Goal: Task Accomplishment & Management: Complete application form

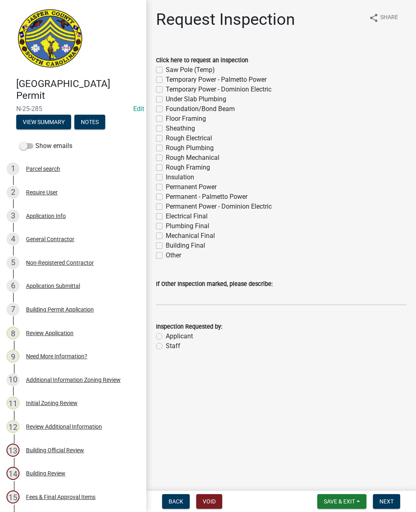
click at [166, 256] on label "Other" at bounding box center [173, 255] width 15 height 10
click at [166, 256] on input "Other" at bounding box center [168, 252] width 5 height 5
checkbox input "true"
checkbox input "false"
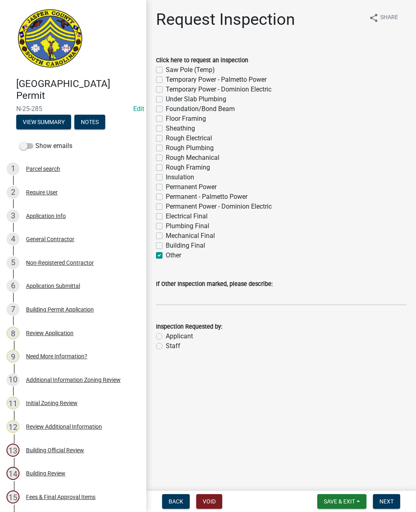
checkbox input "false"
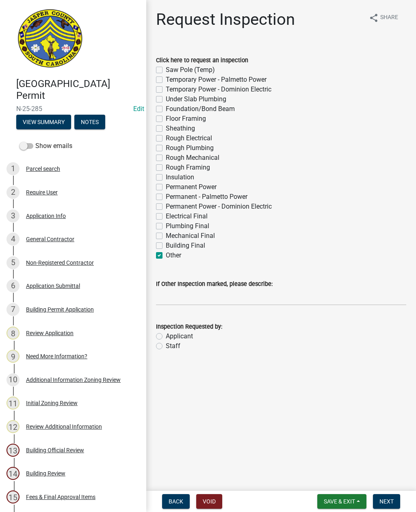
checkbox input "false"
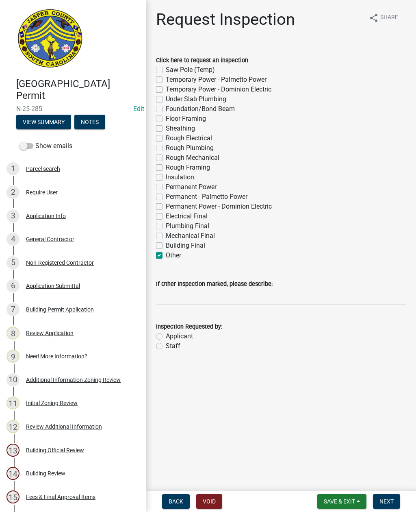
checkbox input "false"
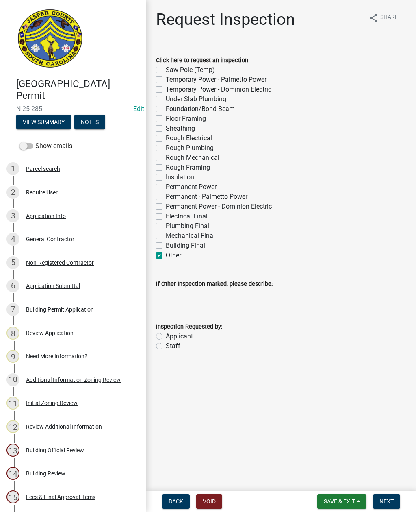
checkbox input "false"
checkbox input "true"
click at [212, 295] on input "If Other Inspection marked, please describe:" at bounding box center [281, 297] width 250 height 17
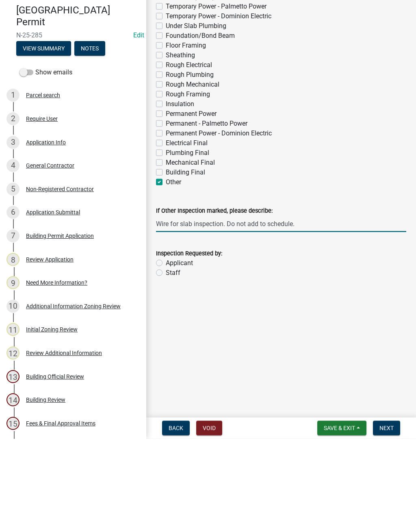
type input "Wire for slab inspection. Do not add to schedule."
click at [166, 341] on label "Staff" at bounding box center [173, 346] width 15 height 10
click at [166, 341] on input "Staff" at bounding box center [168, 343] width 5 height 5
radio input "true"
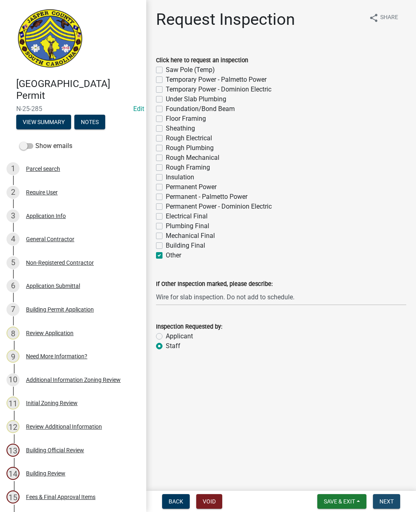
click at [384, 496] on button "Next" at bounding box center [386, 501] width 27 height 15
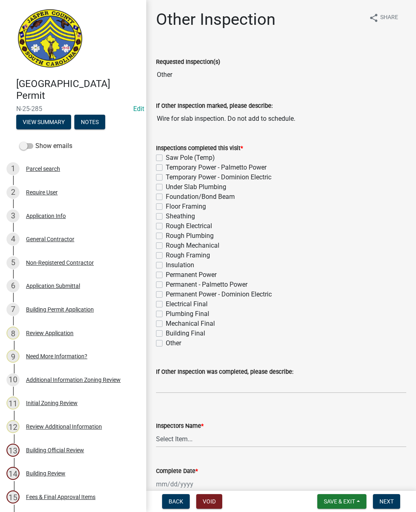
click at [166, 340] on label "Other" at bounding box center [173, 343] width 15 height 10
click at [166, 340] on input "Other" at bounding box center [168, 340] width 5 height 5
checkbox input "true"
checkbox input "false"
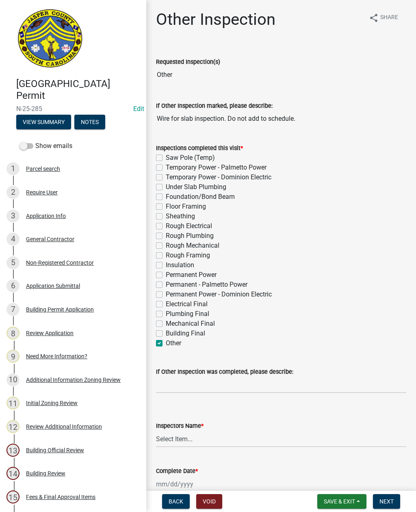
checkbox input "false"
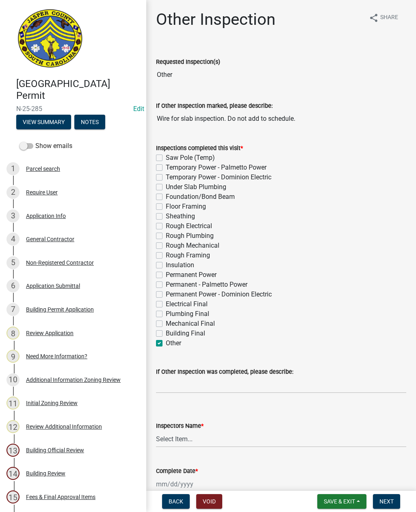
checkbox input "false"
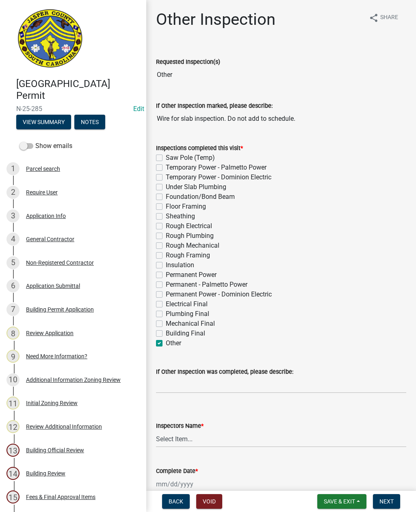
checkbox input "false"
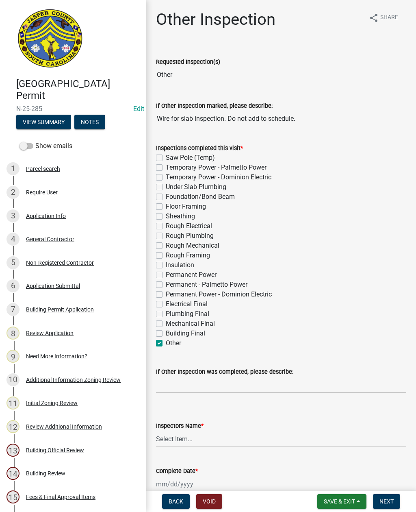
checkbox input "false"
checkbox input "true"
click at [172, 384] on input "If Other Inspection was completed, please describe:" at bounding box center [281, 384] width 250 height 17
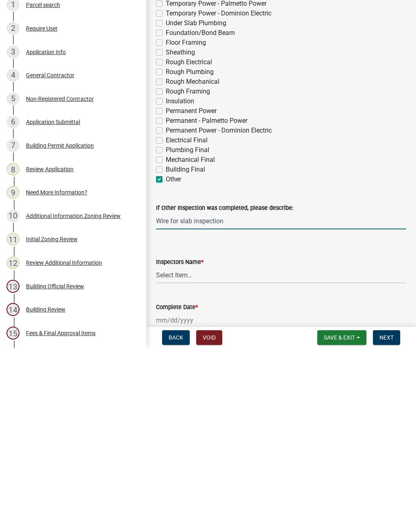
type input "Wire for slab inspection"
click at [198, 430] on select "Select Item... jcorwin@jaspercounty.gov (John Corwin ) rcampbell (Ryan Campbell)" at bounding box center [281, 438] width 250 height 17
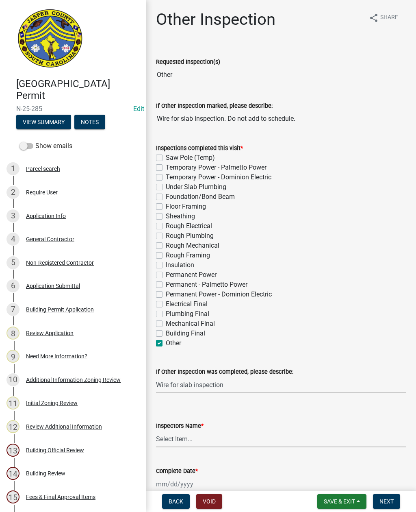
select select "2d9ba1e5-2fdd-4b15-98d0-073dcbeb5880"
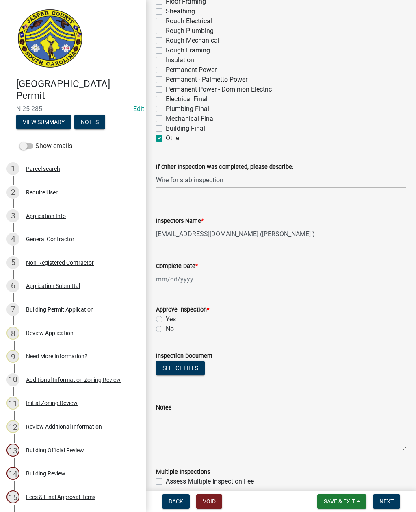
scroll to position [222, 0]
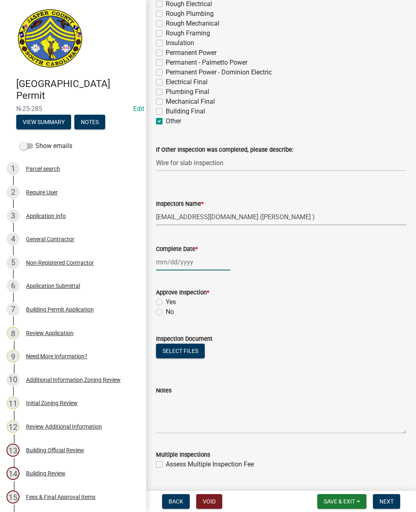
click at [187, 265] on div at bounding box center [193, 262] width 74 height 17
select select "8"
select select "2025"
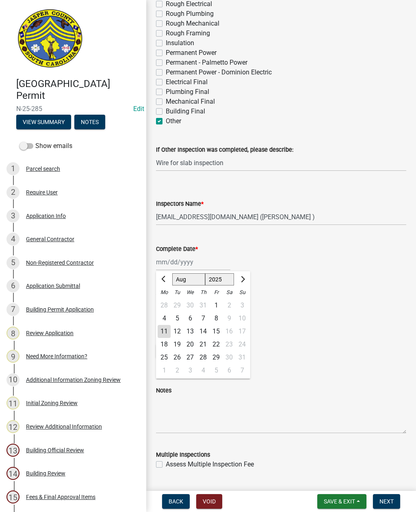
click at [164, 334] on div "11" at bounding box center [164, 331] width 13 height 13
type input "[DATE]"
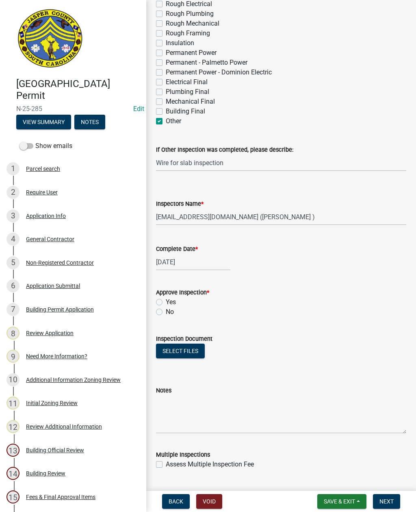
click at [166, 301] on label "Yes" at bounding box center [171, 302] width 10 height 10
click at [166, 301] on input "Yes" at bounding box center [168, 299] width 5 height 5
radio input "true"
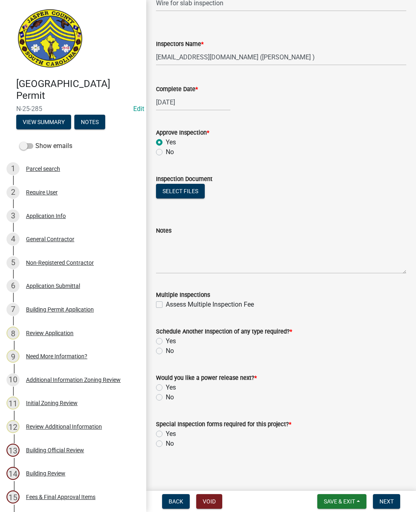
scroll to position [382, 0]
click at [166, 340] on label "Yes" at bounding box center [171, 341] width 10 height 10
click at [166, 340] on input "Yes" at bounding box center [168, 338] width 5 height 5
radio input "true"
click at [166, 400] on label "No" at bounding box center [170, 397] width 8 height 10
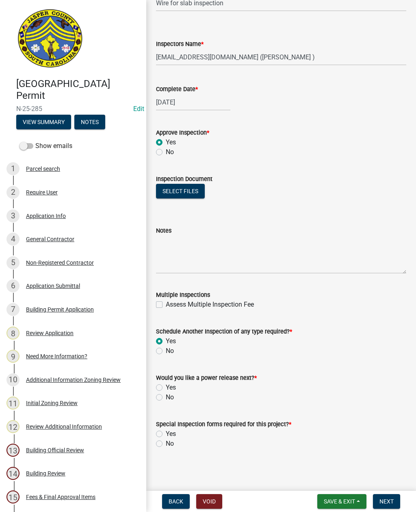
click at [166, 397] on input "No" at bounding box center [168, 394] width 5 height 5
radio input "true"
click at [166, 444] on label "No" at bounding box center [170, 444] width 8 height 10
click at [166, 444] on input "No" at bounding box center [168, 441] width 5 height 5
radio input "true"
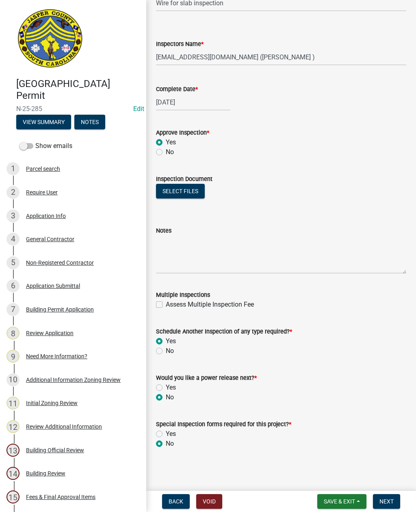
click at [389, 495] on button "Next" at bounding box center [386, 501] width 27 height 15
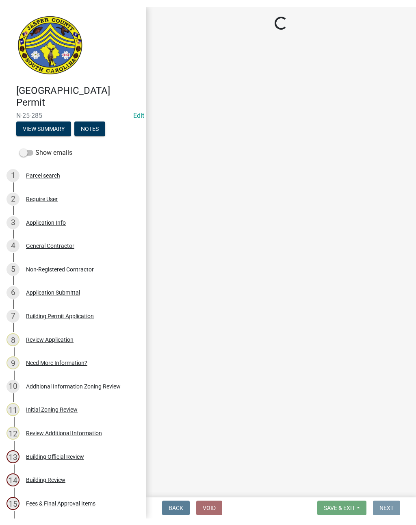
scroll to position [0, 0]
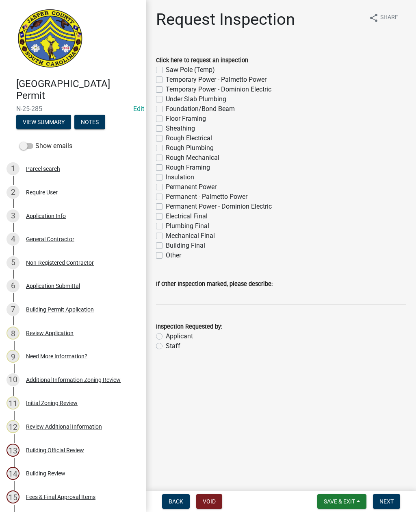
click at [334, 498] on span "Save & Exit" at bounding box center [339, 501] width 31 height 7
click at [322, 480] on button "Save & Exit" at bounding box center [334, 480] width 65 height 20
